Goal: Task Accomplishment & Management: Use online tool/utility

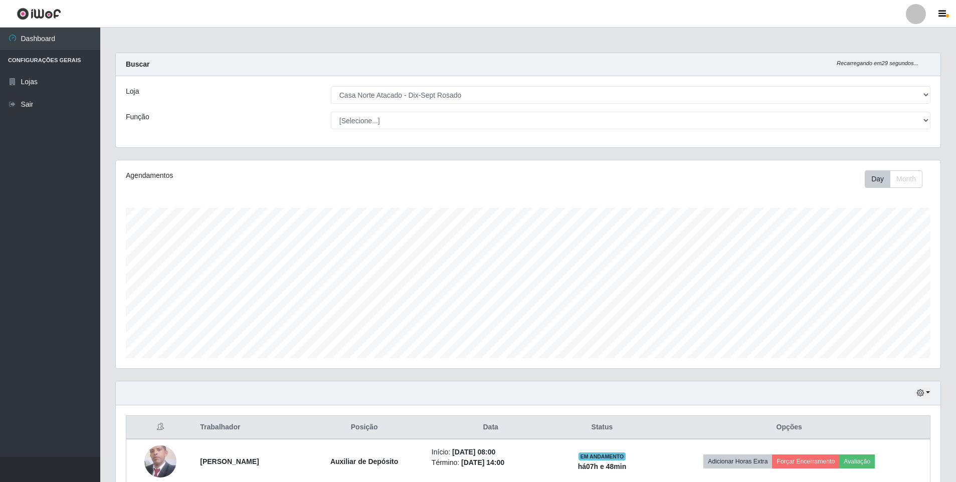
select select "432"
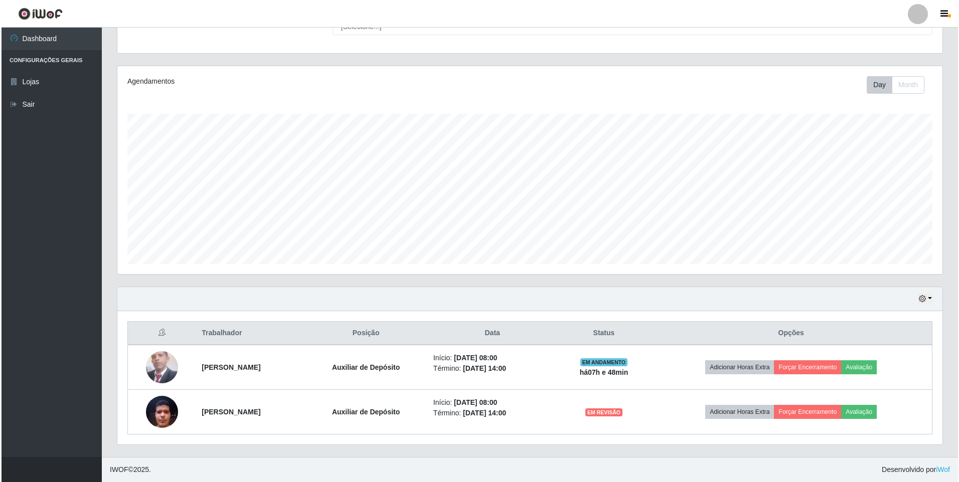
scroll to position [208, 825]
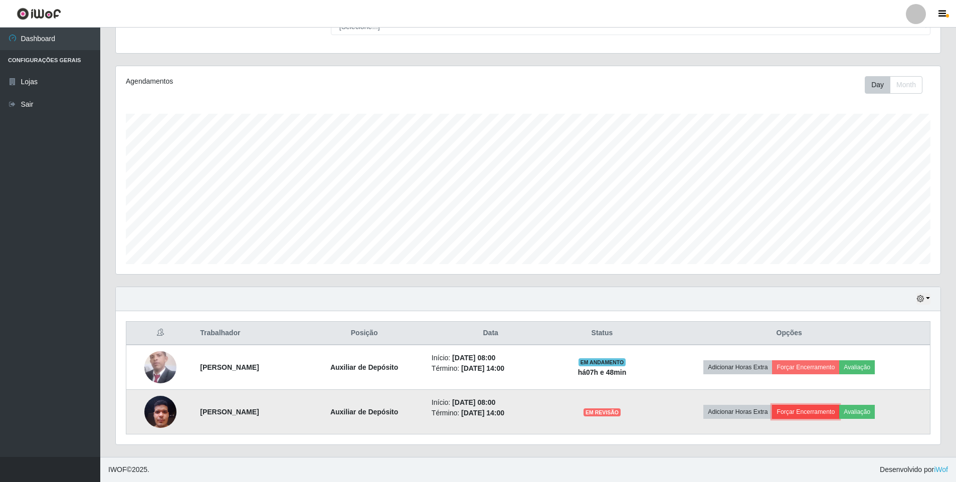
click at [825, 416] on button "Forçar Encerramento" at bounding box center [805, 412] width 67 height 14
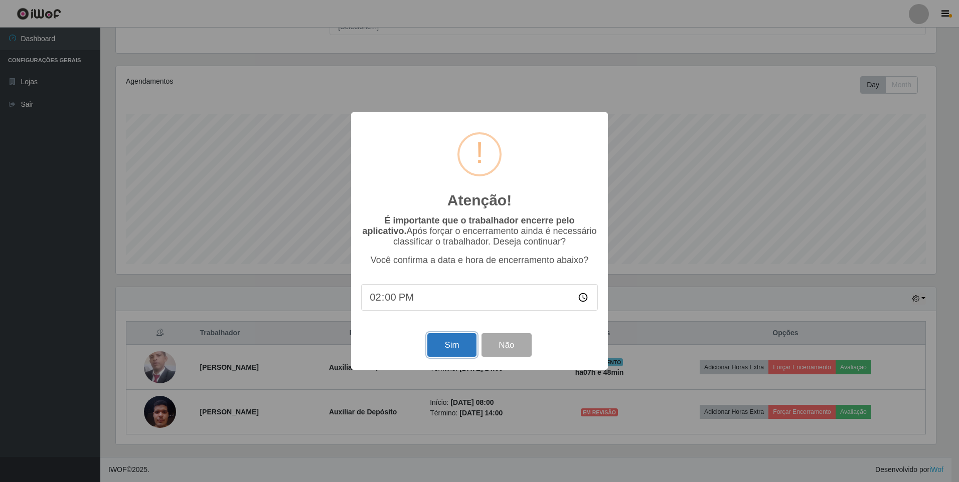
click at [437, 348] on button "Sim" at bounding box center [451, 345] width 49 height 24
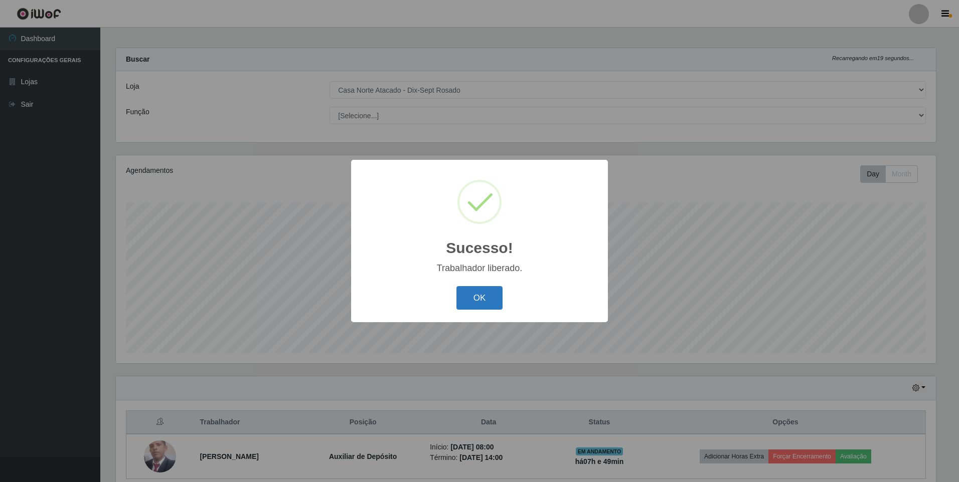
click at [495, 301] on button "OK" at bounding box center [479, 298] width 47 height 24
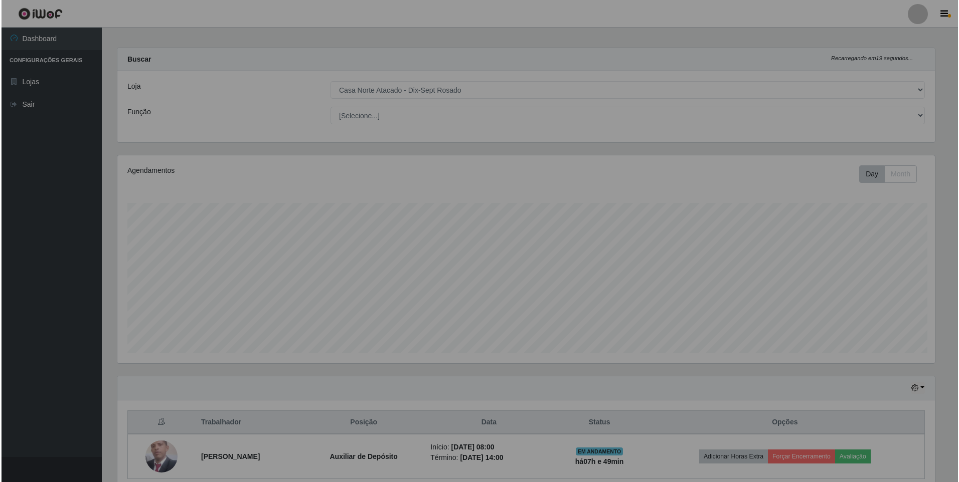
scroll to position [208, 825]
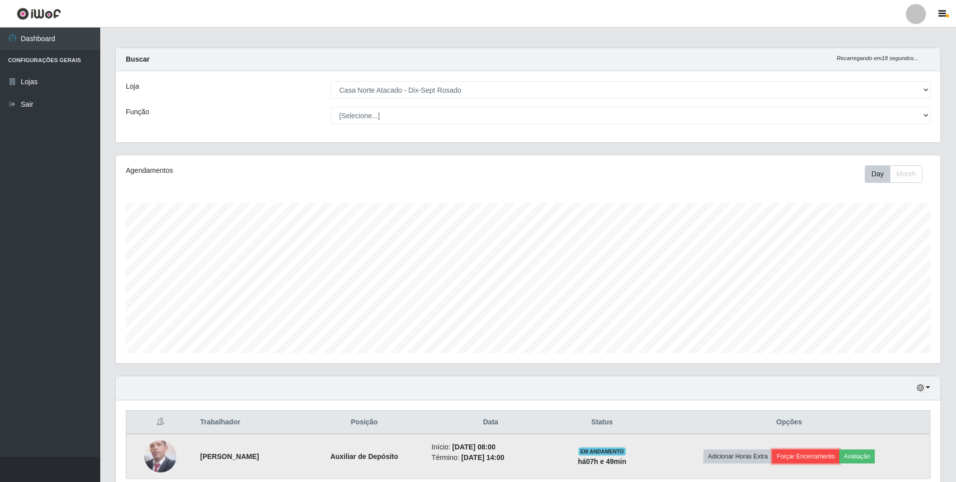
click at [816, 460] on button "Forçar Encerramento" at bounding box center [805, 457] width 67 height 14
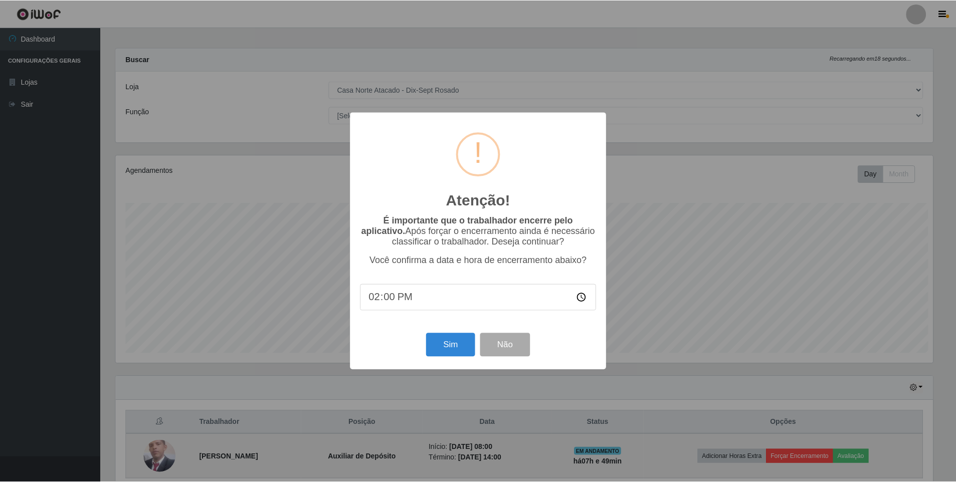
scroll to position [208, 820]
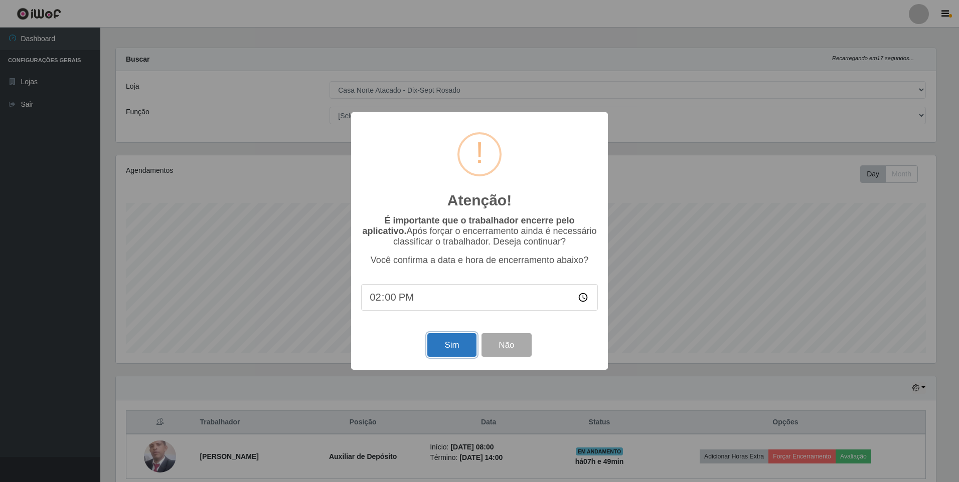
click at [461, 345] on button "Sim" at bounding box center [451, 345] width 49 height 24
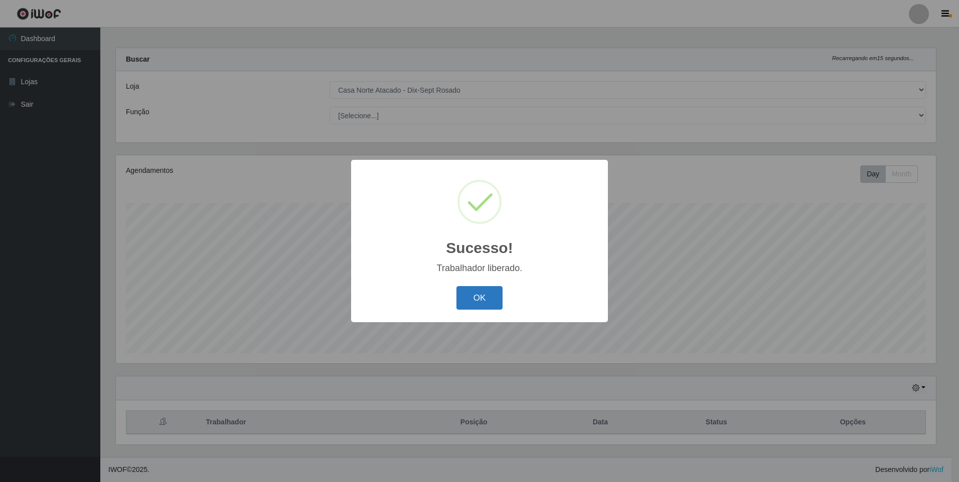
click at [474, 300] on button "OK" at bounding box center [479, 298] width 47 height 24
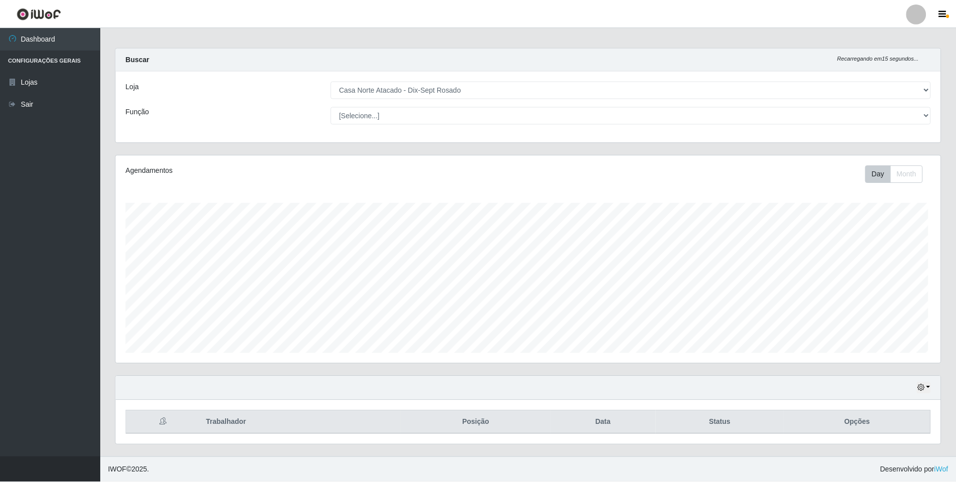
scroll to position [208, 825]
click at [923, 381] on div "Hoje 1 dia 3 dias 1 Semana Não encerrados" at bounding box center [528, 389] width 825 height 24
click at [920, 388] on icon "button" at bounding box center [920, 388] width 7 height 7
click at [857, 327] on button "3 dias" at bounding box center [890, 329] width 79 height 21
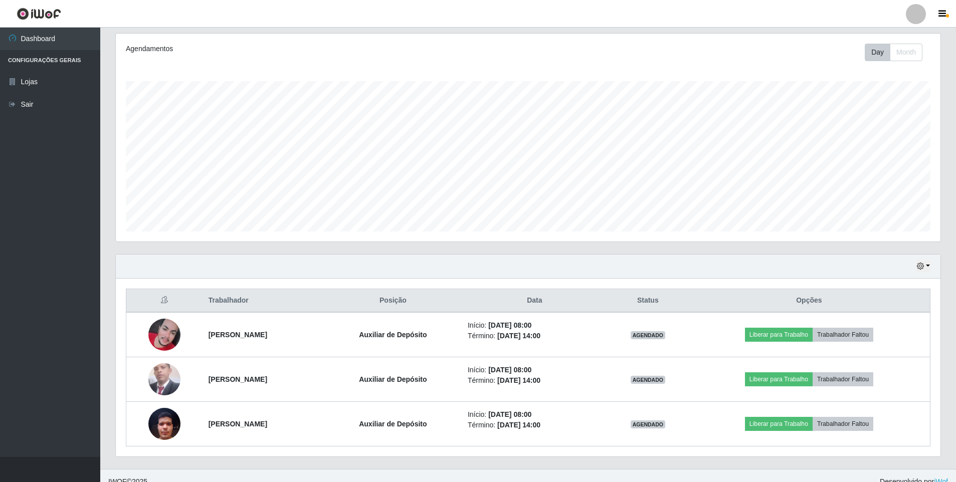
scroll to position [139, 0]
